Goal: Task Accomplishment & Management: Manage account settings

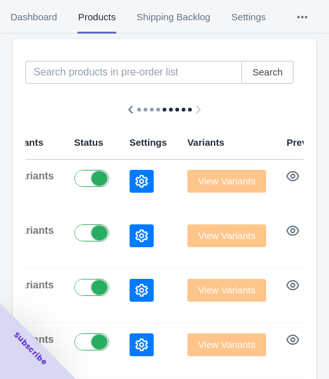
scroll to position [127, 0]
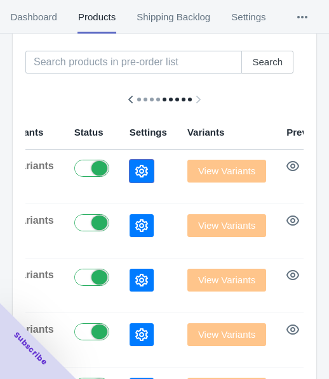
click at [129, 171] on button "button" at bounding box center [141, 171] width 24 height 23
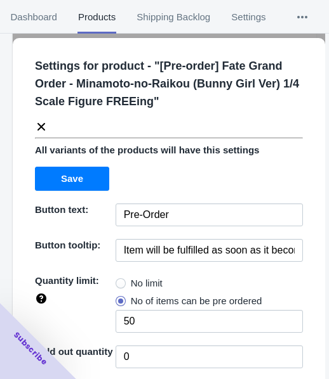
click at [131, 283] on span "No limit" at bounding box center [147, 283] width 32 height 13
click at [119, 281] on input "No limit" at bounding box center [119, 280] width 1 height 1
radio input "true"
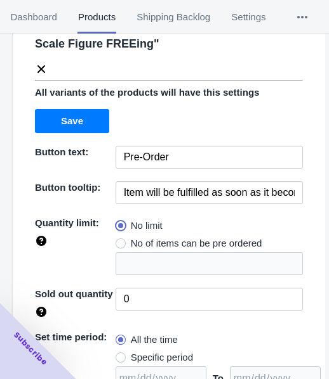
scroll to position [184, 0]
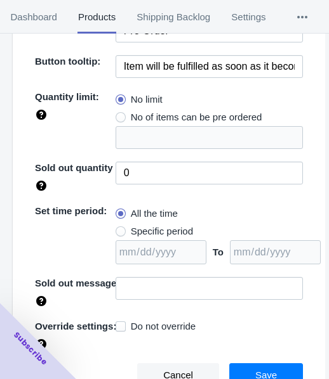
click at [146, 230] on span "Specific period" at bounding box center [162, 231] width 62 height 13
click at [119, 229] on input "Specific period" at bounding box center [119, 228] width 1 height 1
radio input "true"
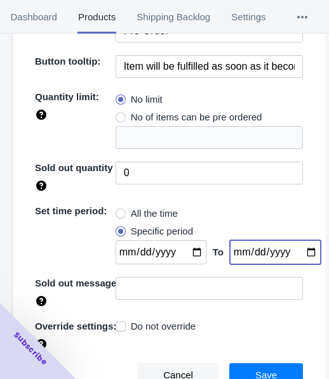
click at [297, 251] on input "date" at bounding box center [275, 253] width 91 height 24
type input "[DATE]"
click at [185, 247] on input "date" at bounding box center [160, 253] width 91 height 24
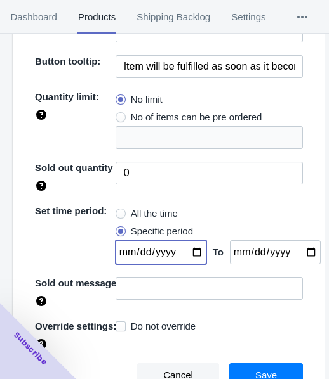
type input "[DATE]"
click at [268, 367] on button "Save" at bounding box center [266, 376] width 74 height 24
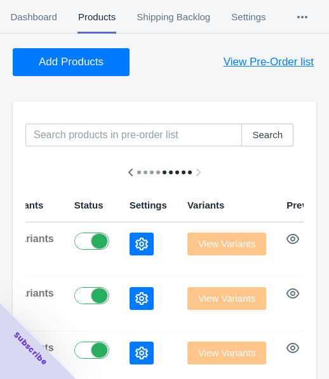
scroll to position [0, 0]
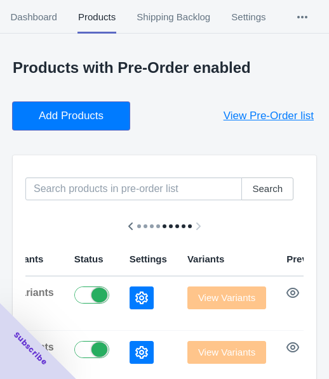
click at [87, 124] on button "Add Products" at bounding box center [71, 116] width 117 height 28
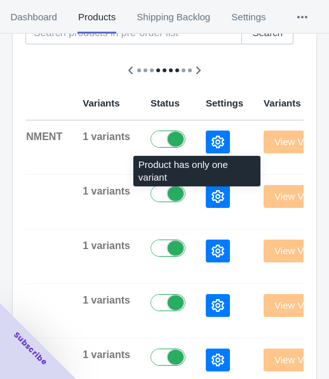
scroll to position [190, 0]
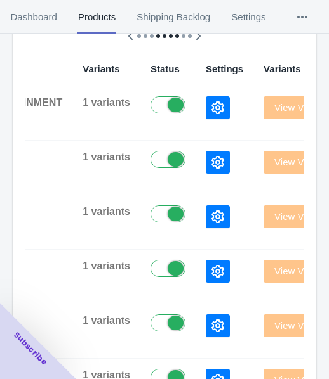
click at [206, 114] on button "button" at bounding box center [218, 107] width 24 height 23
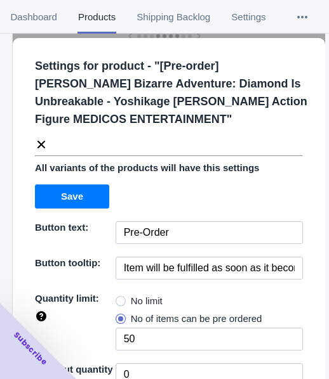
click at [142, 295] on span "No limit" at bounding box center [147, 301] width 32 height 13
click at [119, 298] on input "No limit" at bounding box center [119, 298] width 1 height 1
radio input "true"
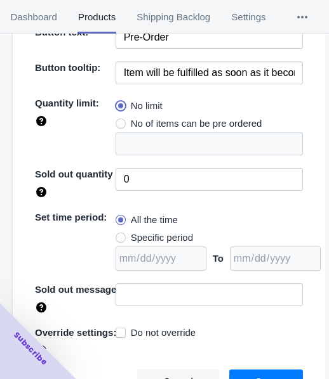
scroll to position [202, 0]
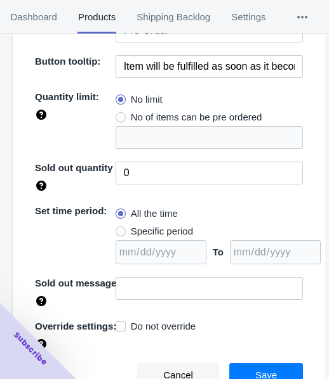
click at [155, 225] on span "Specific period" at bounding box center [162, 231] width 62 height 13
click at [119, 228] on input "Specific period" at bounding box center [119, 228] width 1 height 1
radio input "true"
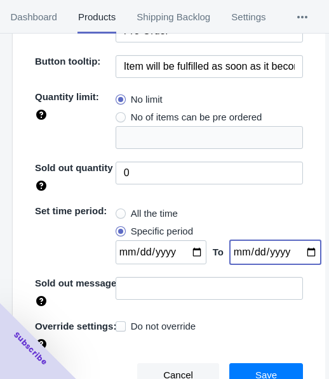
drag, startPoint x: 294, startPoint y: 254, endPoint x: 299, endPoint y: 259, distance: 6.7
click at [294, 252] on input "date" at bounding box center [275, 253] width 91 height 24
type input "[DATE]"
click at [185, 254] on input "date" at bounding box center [160, 253] width 91 height 24
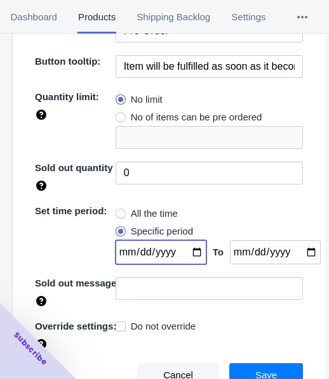
type input "[DATE]"
click at [261, 371] on span "Save" at bounding box center [266, 376] width 22 height 10
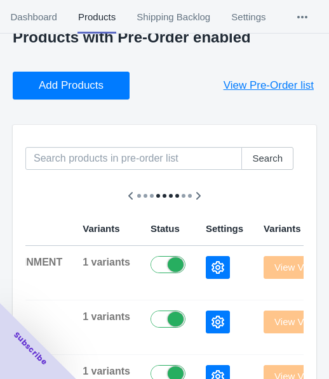
scroll to position [0, 0]
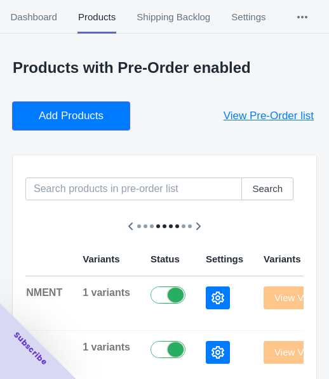
click at [79, 119] on span "Add Products" at bounding box center [71, 116] width 65 height 13
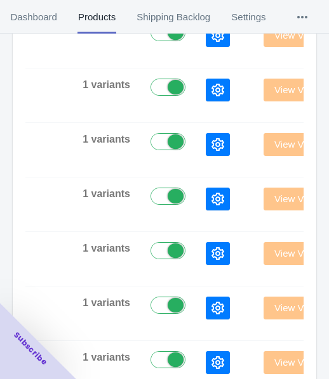
scroll to position [63, 0]
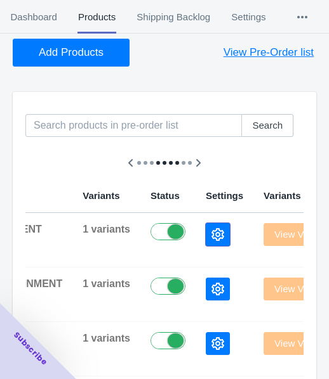
click at [206, 230] on button "button" at bounding box center [218, 234] width 24 height 23
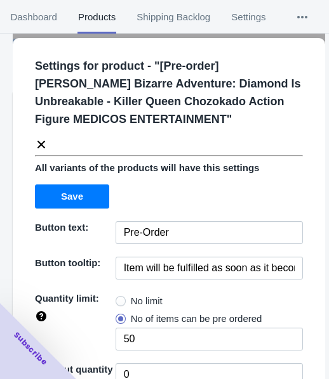
click at [135, 297] on span "No limit" at bounding box center [147, 301] width 32 height 13
click at [119, 298] on input "No limit" at bounding box center [119, 298] width 1 height 1
radio input "true"
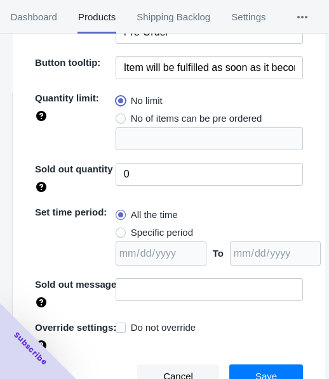
scroll to position [202, 0]
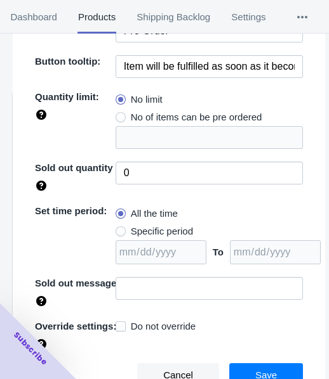
click at [149, 234] on span "Specific period" at bounding box center [162, 231] width 62 height 13
click at [119, 229] on input "Specific period" at bounding box center [119, 228] width 1 height 1
radio input "true"
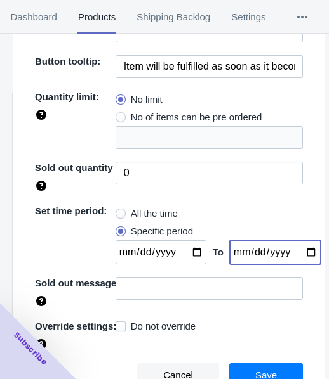
click at [293, 252] on input "date" at bounding box center [275, 253] width 91 height 24
type input "[DATE]"
click at [193, 251] on input "date" at bounding box center [160, 253] width 91 height 24
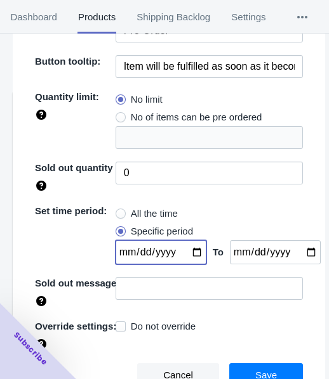
type input "[DATE]"
click at [235, 368] on button "Save" at bounding box center [266, 376] width 74 height 24
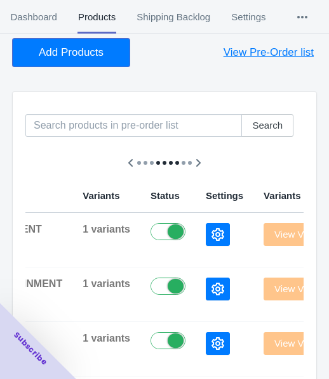
click at [102, 46] on span "Add Products" at bounding box center [71, 52] width 65 height 13
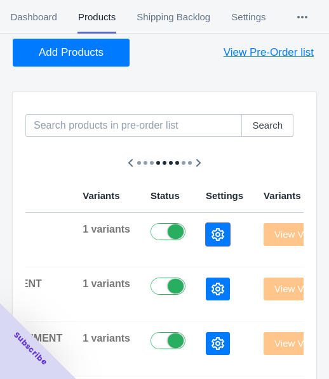
click at [211, 237] on icon "button" at bounding box center [217, 234] width 13 height 13
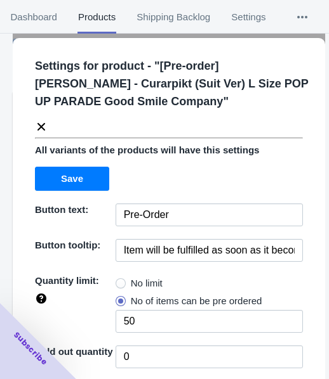
click at [131, 280] on span "No limit" at bounding box center [147, 283] width 32 height 13
click at [119, 280] on input "No limit" at bounding box center [119, 280] width 1 height 1
radio input "true"
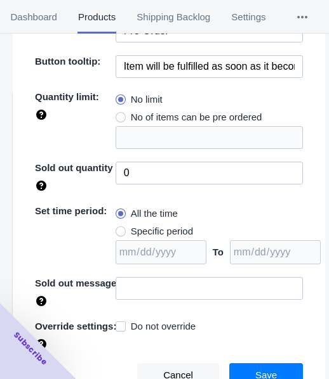
click at [156, 228] on span "Specific period" at bounding box center [162, 231] width 62 height 13
click at [119, 228] on input "Specific period" at bounding box center [119, 228] width 1 height 1
radio input "true"
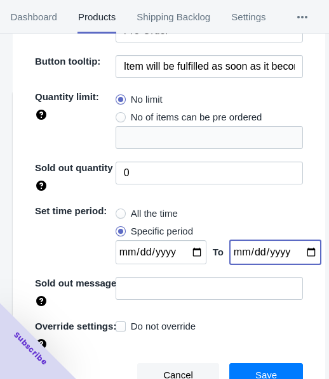
click at [296, 251] on input "date" at bounding box center [275, 253] width 91 height 24
type input "[DATE]"
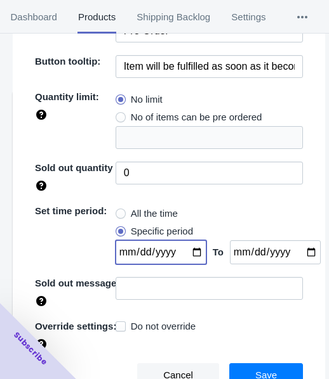
click at [188, 251] on input "date" at bounding box center [160, 253] width 91 height 24
type input "[DATE]"
click at [258, 371] on span "Save" at bounding box center [266, 376] width 22 height 10
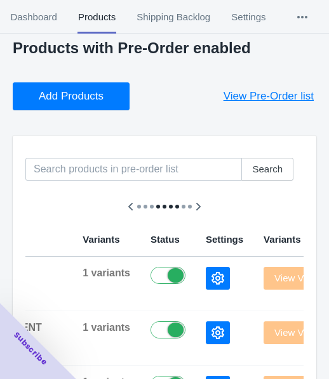
scroll to position [0, 0]
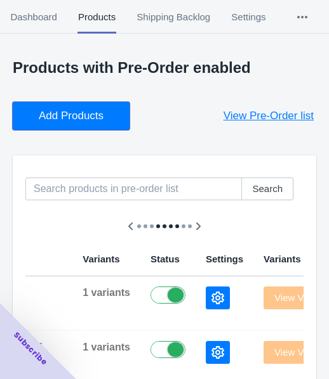
click at [53, 114] on span "Add Products" at bounding box center [71, 116] width 65 height 13
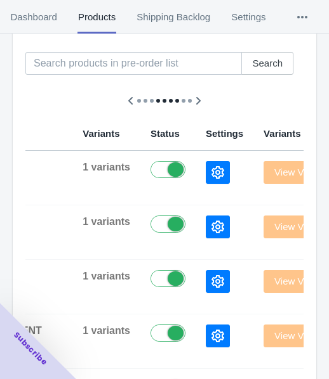
scroll to position [127, 0]
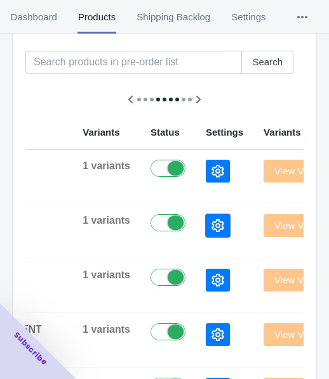
click at [211, 229] on icon "button" at bounding box center [217, 226] width 13 height 13
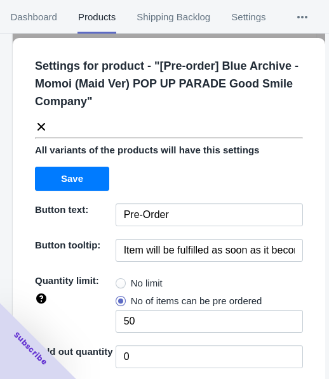
click at [147, 284] on span "No limit" at bounding box center [147, 283] width 32 height 13
click at [119, 281] on input "No limit" at bounding box center [119, 280] width 1 height 1
radio input "true"
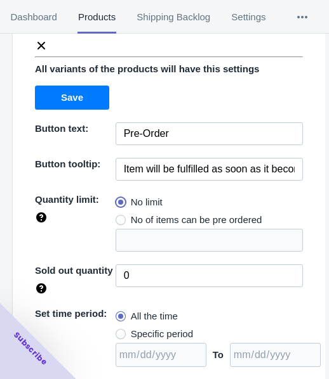
scroll to position [184, 0]
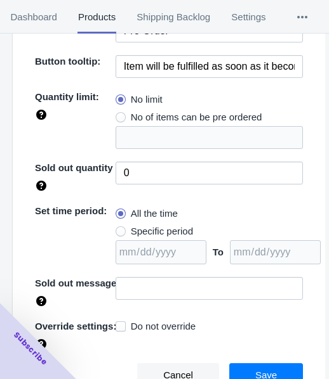
click at [152, 230] on span "Specific period" at bounding box center [162, 231] width 62 height 13
click at [119, 229] on input "Specific period" at bounding box center [119, 228] width 1 height 1
radio input "true"
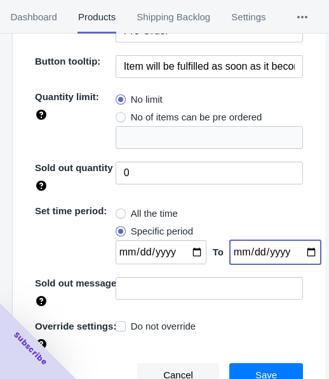
click at [300, 254] on input "date" at bounding box center [275, 253] width 91 height 24
type input "[DATE]"
click at [185, 251] on input "date" at bounding box center [160, 253] width 91 height 24
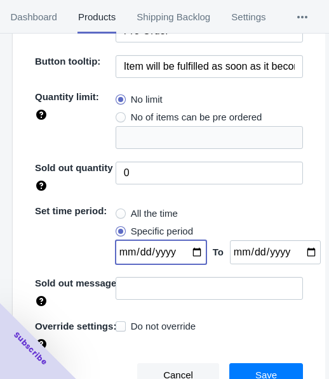
type input "[DATE]"
click at [263, 367] on button "Save" at bounding box center [266, 376] width 74 height 24
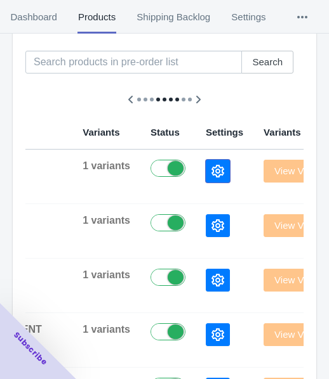
click at [211, 175] on icon "button" at bounding box center [217, 171] width 13 height 13
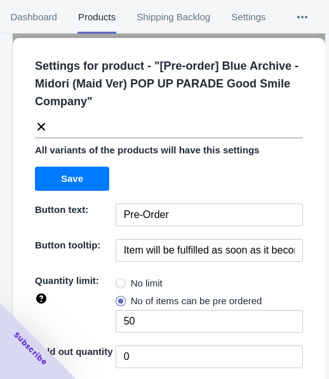
click at [140, 283] on span "No limit" at bounding box center [147, 283] width 32 height 13
click at [119, 281] on input "No limit" at bounding box center [119, 280] width 1 height 1
radio input "true"
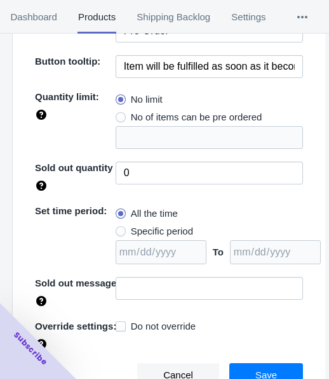
click at [154, 232] on span "Specific period" at bounding box center [162, 231] width 62 height 13
click at [119, 229] on input "Specific period" at bounding box center [119, 228] width 1 height 1
radio input "true"
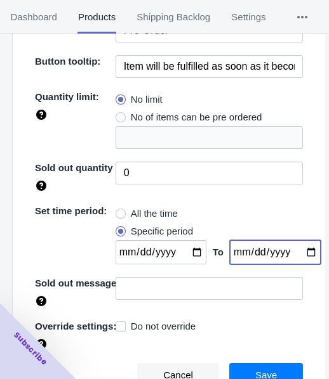
click at [294, 249] on input "date" at bounding box center [275, 253] width 91 height 24
type input "[DATE]"
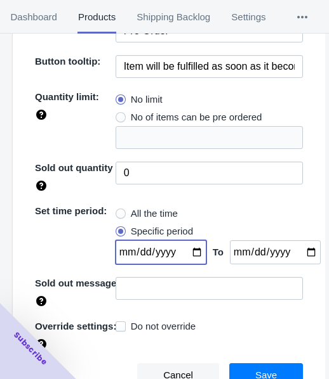
click at [185, 249] on input "date" at bounding box center [160, 253] width 91 height 24
type input "[DATE]"
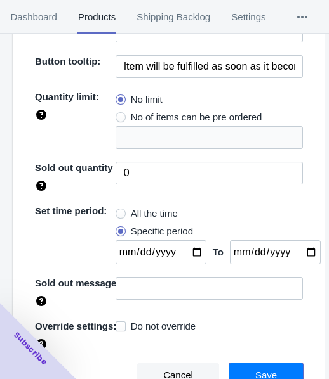
click at [247, 365] on button "Save" at bounding box center [266, 376] width 74 height 24
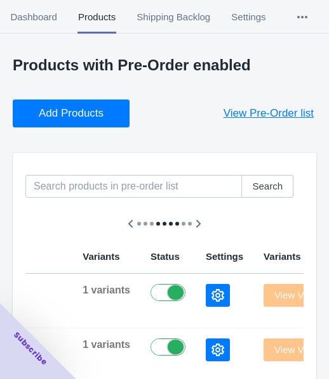
scroll to position [0, 0]
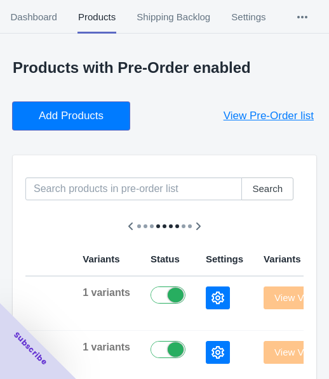
click at [52, 117] on span "Add Products" at bounding box center [71, 116] width 65 height 13
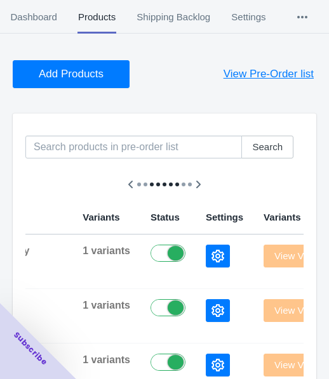
scroll to position [127, 0]
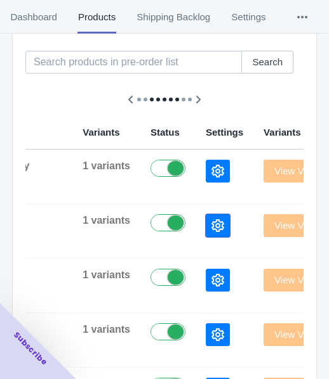
click at [211, 227] on icon "button" at bounding box center [217, 226] width 13 height 13
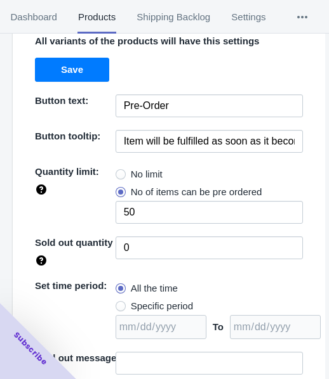
click at [143, 177] on span "No limit" at bounding box center [147, 174] width 32 height 13
click at [119, 172] on input "No limit" at bounding box center [119, 171] width 1 height 1
radio input "true"
click at [152, 301] on span "Specific period" at bounding box center [162, 306] width 62 height 13
click at [119, 303] on input "Specific period" at bounding box center [119, 303] width 1 height 1
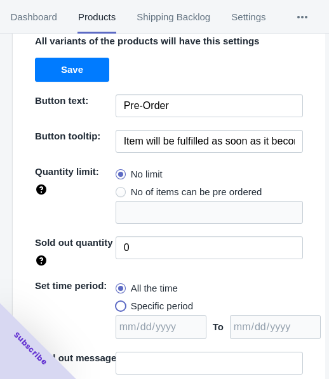
radio input "true"
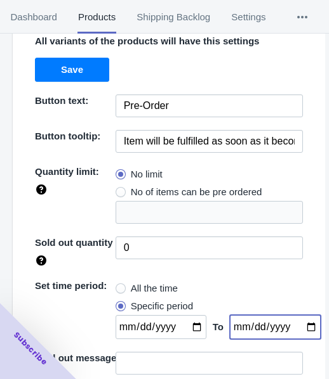
click at [300, 328] on input "date" at bounding box center [275, 327] width 91 height 24
type input "[DATE]"
click at [187, 327] on input "date" at bounding box center [160, 327] width 91 height 24
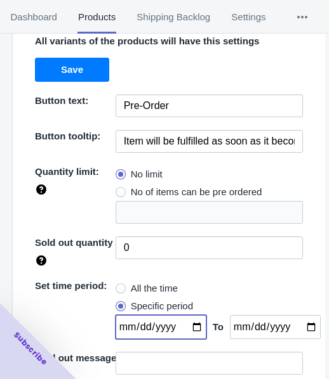
type input "[DATE]"
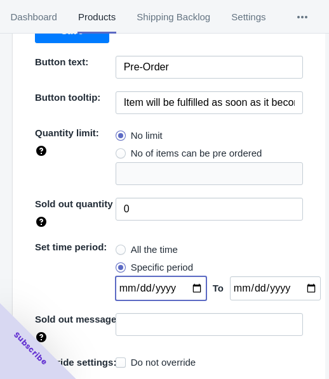
scroll to position [202, 0]
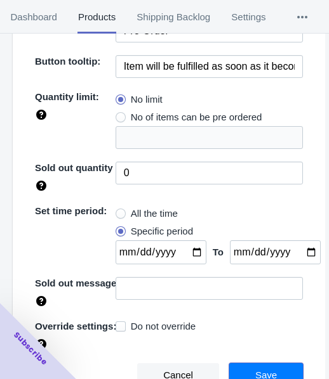
click at [256, 366] on button "Save" at bounding box center [266, 376] width 74 height 24
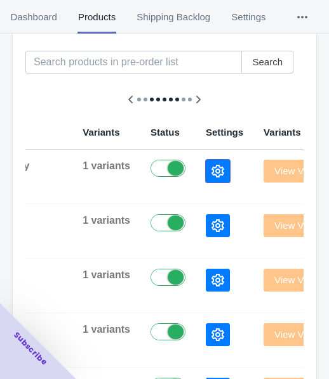
click at [211, 171] on icon "button" at bounding box center [217, 171] width 13 height 13
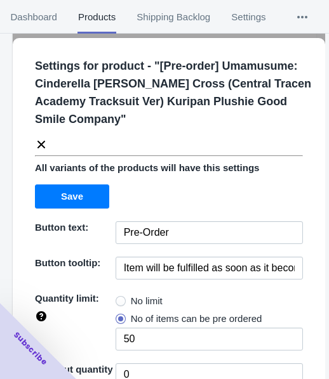
click at [143, 300] on span "No limit" at bounding box center [147, 301] width 32 height 13
click at [119, 299] on input "No limit" at bounding box center [119, 298] width 1 height 1
radio input "true"
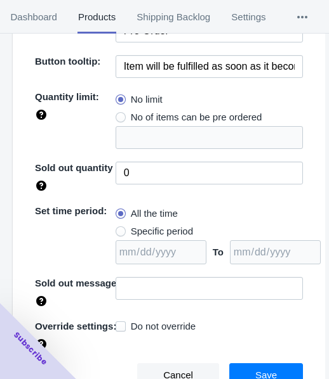
click at [143, 228] on span "Specific period" at bounding box center [162, 231] width 62 height 13
click at [119, 228] on input "Specific period" at bounding box center [119, 228] width 1 height 1
radio input "true"
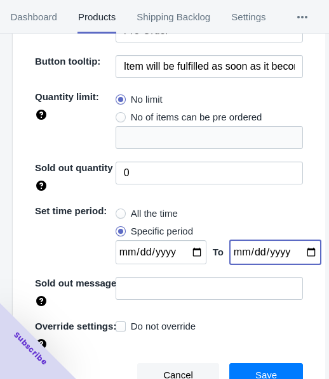
click at [298, 251] on input "date" at bounding box center [275, 253] width 91 height 24
type input "[DATE]"
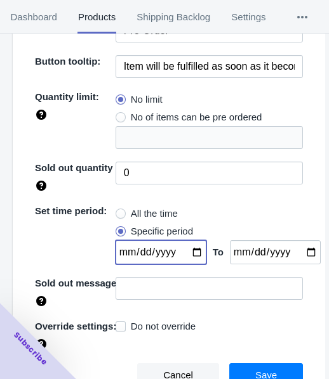
click at [191, 249] on input "date" at bounding box center [160, 253] width 91 height 24
type input "[DATE]"
click at [274, 365] on button "Save" at bounding box center [266, 376] width 74 height 24
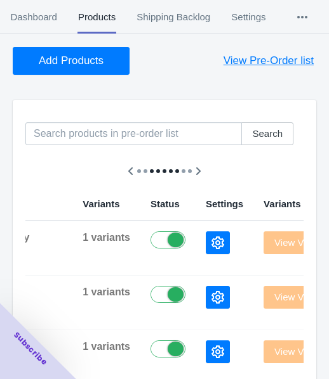
scroll to position [0, 0]
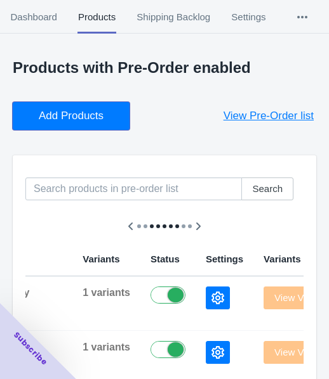
click at [80, 122] on span "Add Products" at bounding box center [71, 116] width 65 height 13
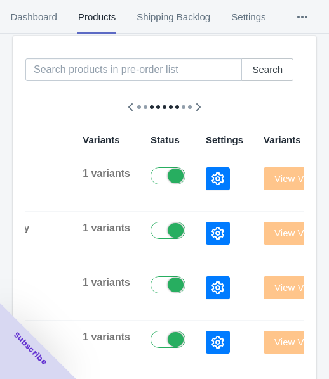
scroll to position [127, 0]
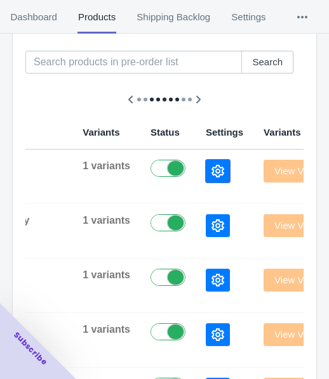
click at [211, 174] on icon "button" at bounding box center [217, 171] width 13 height 13
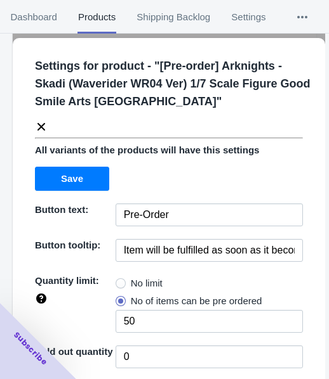
click at [148, 280] on span "No limit" at bounding box center [147, 283] width 32 height 13
click at [119, 280] on input "No limit" at bounding box center [119, 280] width 1 height 1
radio input "true"
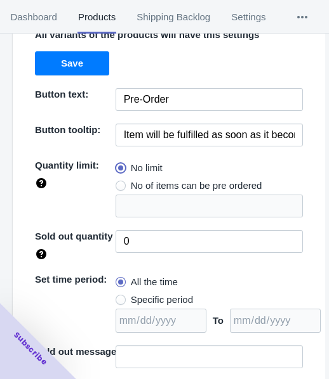
scroll to position [184, 0]
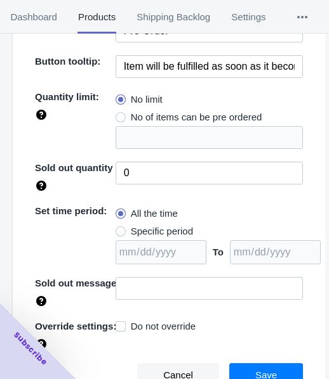
click at [152, 230] on span "Specific period" at bounding box center [162, 231] width 62 height 13
click at [119, 229] on input "Specific period" at bounding box center [119, 228] width 1 height 1
radio input "true"
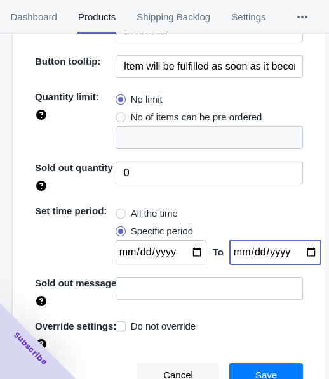
click at [294, 250] on input "date" at bounding box center [275, 253] width 91 height 24
type input "[DATE]"
click at [181, 253] on input "date" at bounding box center [160, 253] width 91 height 24
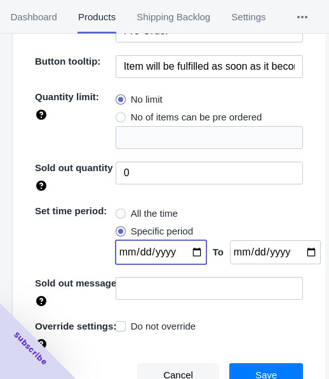
type input "[DATE]"
click at [258, 366] on button "Save" at bounding box center [266, 376] width 74 height 24
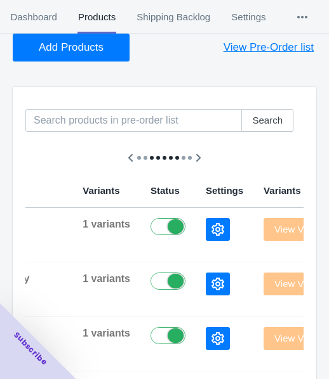
scroll to position [0, 0]
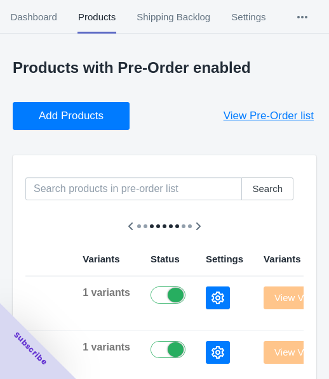
click at [100, 119] on span "Add Products" at bounding box center [71, 116] width 65 height 13
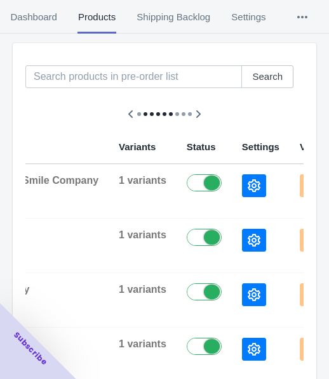
scroll to position [127, 0]
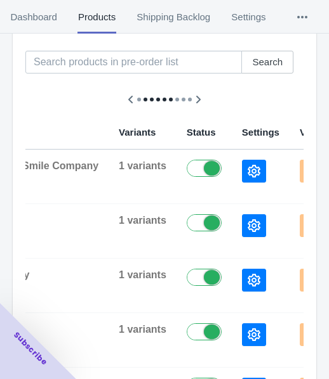
click at [247, 168] on icon "button" at bounding box center [253, 171] width 13 height 13
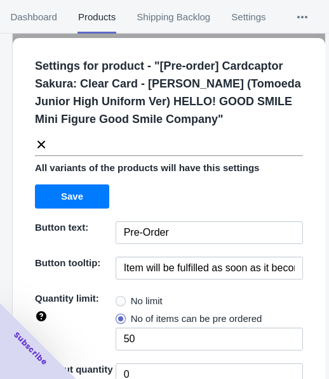
click at [133, 301] on span "No limit" at bounding box center [147, 301] width 32 height 13
click at [119, 299] on input "No limit" at bounding box center [119, 298] width 1 height 1
radio input "true"
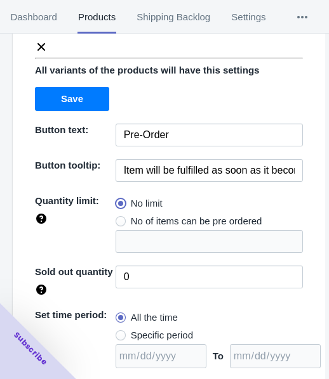
scroll to position [202, 0]
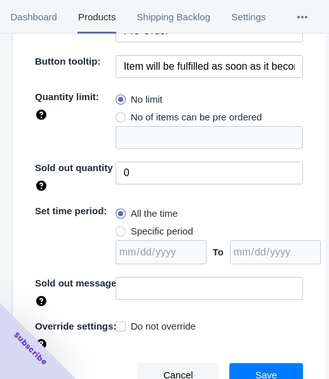
click at [129, 237] on label "Specific period" at bounding box center [153, 232] width 77 height 18
click at [119, 229] on input "Specific period" at bounding box center [119, 228] width 1 height 1
radio input "true"
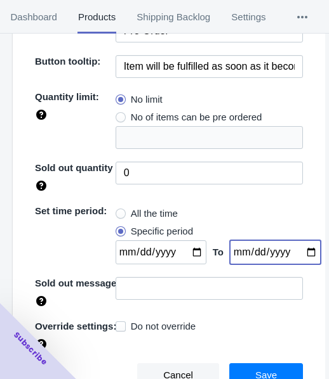
click at [293, 254] on input "date" at bounding box center [275, 253] width 91 height 24
type input "[DATE]"
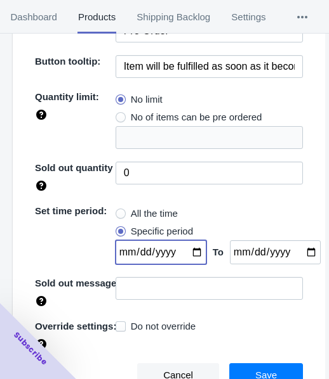
click at [185, 248] on input "date" at bounding box center [160, 253] width 91 height 24
type input "[DATE]"
click at [257, 361] on div "Cancel Save" at bounding box center [164, 370] width 278 height 34
click at [255, 371] on span "Save" at bounding box center [266, 376] width 22 height 10
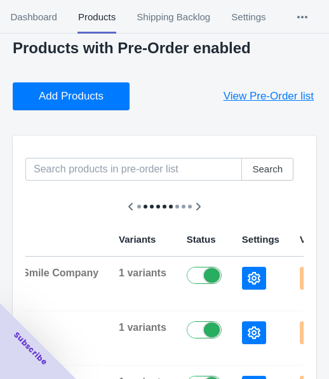
scroll to position [0, 0]
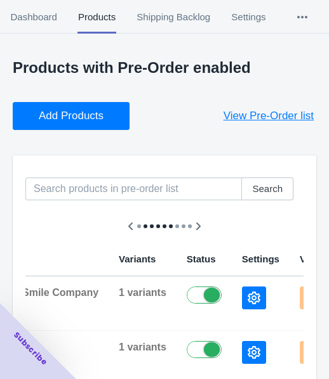
click at [102, 110] on span "Add Products" at bounding box center [71, 116] width 65 height 13
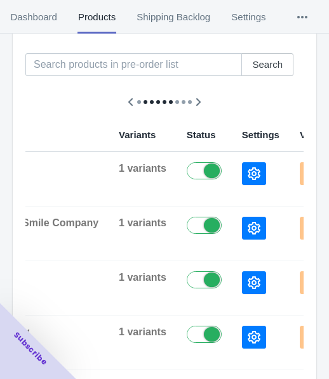
scroll to position [127, 0]
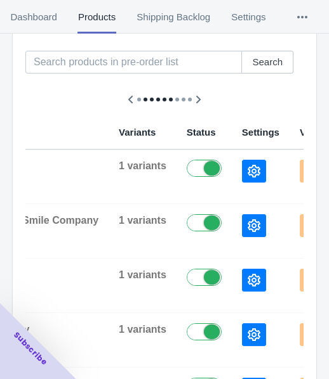
click at [247, 169] on icon "button" at bounding box center [253, 171] width 13 height 13
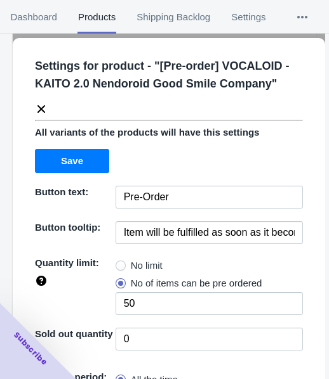
click at [142, 268] on span "No limit" at bounding box center [147, 266] width 32 height 13
click at [119, 263] on input "No limit" at bounding box center [119, 263] width 1 height 1
radio input "true"
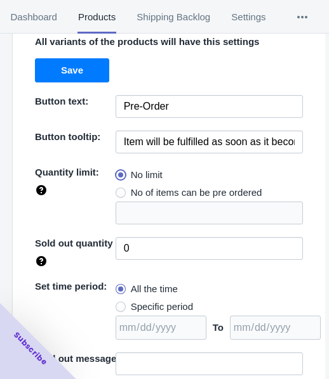
scroll to position [166, 0]
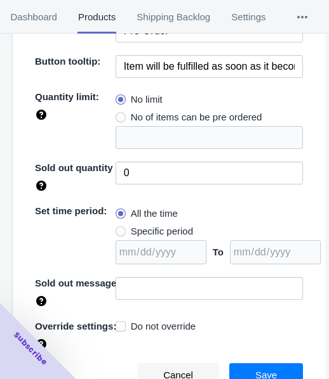
click at [138, 227] on span "Specific period" at bounding box center [162, 231] width 62 height 13
click at [119, 228] on input "Specific period" at bounding box center [119, 228] width 1 height 1
radio input "true"
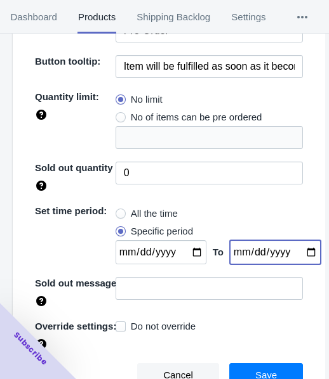
click at [301, 248] on input "date" at bounding box center [275, 253] width 91 height 24
type input "[DATE]"
click at [191, 252] on input "date" at bounding box center [160, 253] width 91 height 24
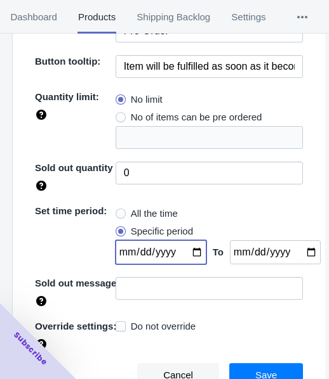
type input "[DATE]"
click at [256, 366] on button "Save" at bounding box center [266, 376] width 74 height 24
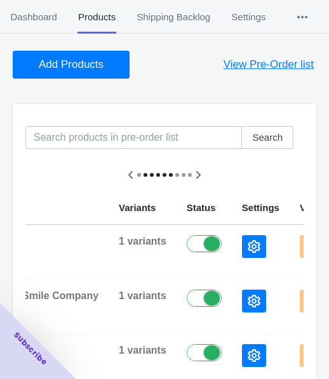
scroll to position [0, 0]
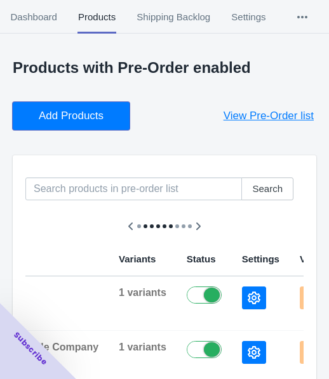
click at [100, 122] on span "Add Products" at bounding box center [71, 116] width 65 height 13
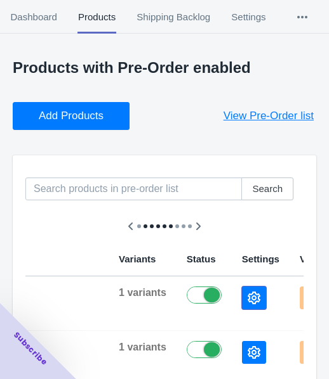
click at [247, 303] on icon "button" at bounding box center [253, 298] width 13 height 13
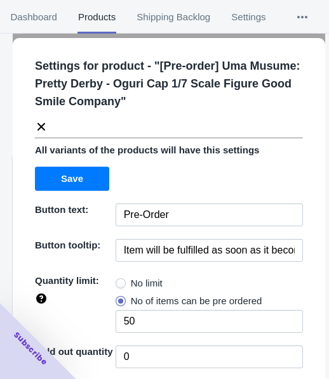
click at [150, 279] on span "No limit" at bounding box center [147, 283] width 32 height 13
click at [119, 280] on input "No limit" at bounding box center [119, 280] width 1 height 1
radio input "true"
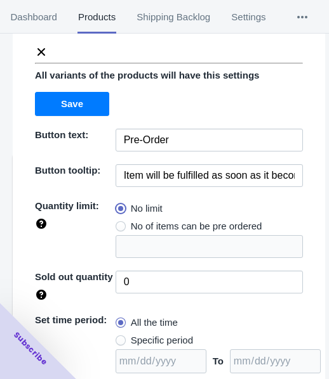
scroll to position [184, 0]
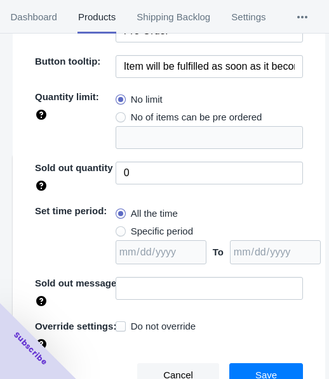
click at [148, 225] on span "Specific period" at bounding box center [162, 231] width 62 height 13
click at [119, 228] on input "Specific period" at bounding box center [119, 228] width 1 height 1
radio input "true"
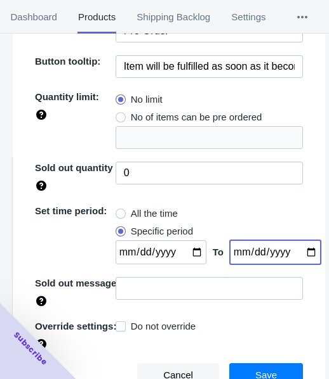
click at [298, 251] on input "date" at bounding box center [275, 253] width 91 height 24
type input "[DATE]"
click at [191, 256] on input "date" at bounding box center [160, 253] width 91 height 24
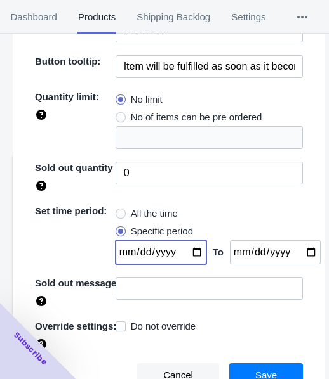
type input "[DATE]"
click at [237, 378] on button "Save" at bounding box center [266, 376] width 74 height 24
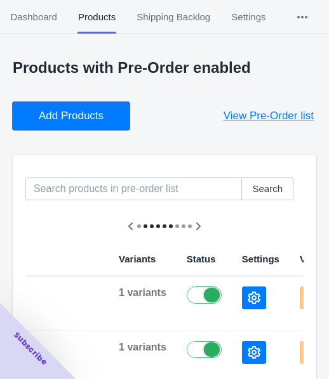
click at [89, 120] on span "Add Products" at bounding box center [71, 116] width 65 height 13
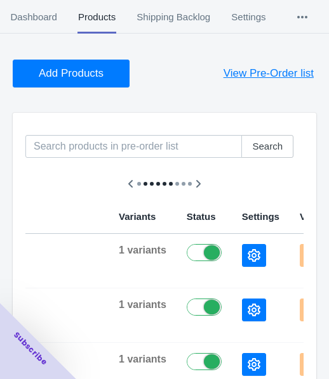
scroll to position [63, 0]
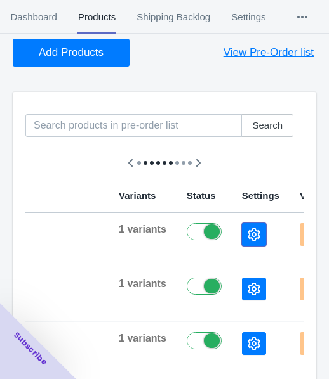
click at [247, 228] on icon "button" at bounding box center [253, 234] width 13 height 13
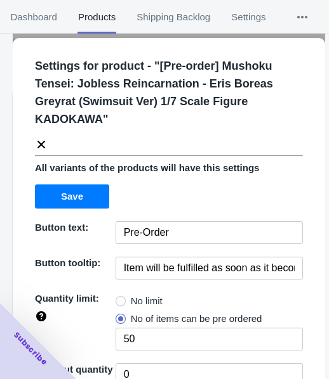
click at [140, 295] on span "No limit" at bounding box center [147, 301] width 32 height 13
click at [119, 298] on input "No limit" at bounding box center [119, 298] width 1 height 1
radio input "true"
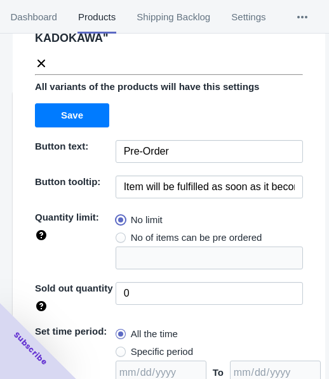
scroll to position [184, 0]
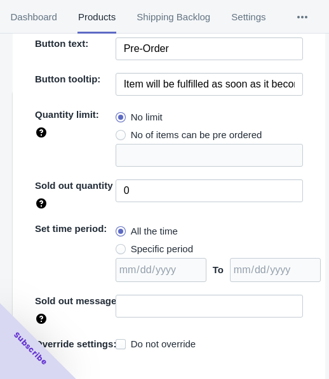
click at [147, 243] on span "Specific period" at bounding box center [162, 249] width 62 height 13
click at [119, 246] on input "Specific period" at bounding box center [119, 246] width 1 height 1
radio input "true"
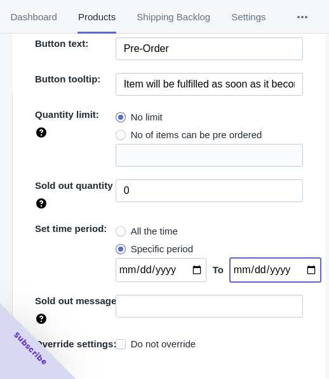
click at [293, 258] on input "date" at bounding box center [275, 270] width 91 height 24
type input "[DATE]"
click at [188, 258] on input "date" at bounding box center [160, 270] width 91 height 24
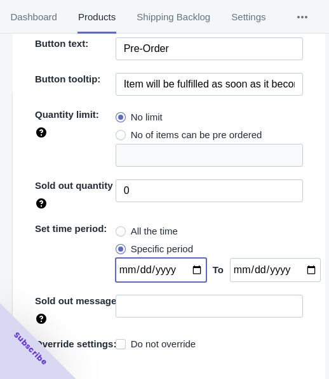
type input "[DATE]"
